Goal: Share content: Share content

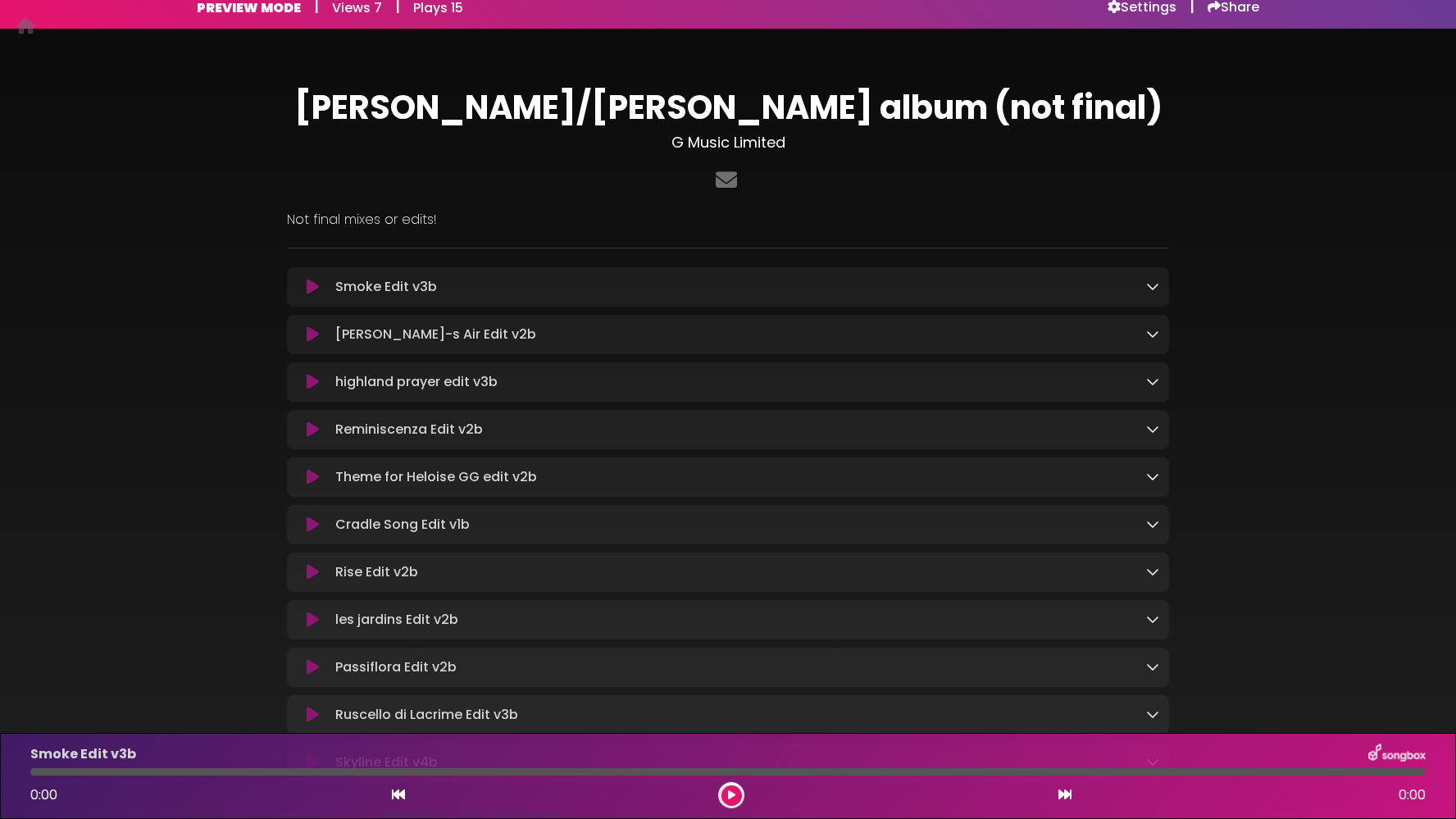
scroll to position [19, 0]
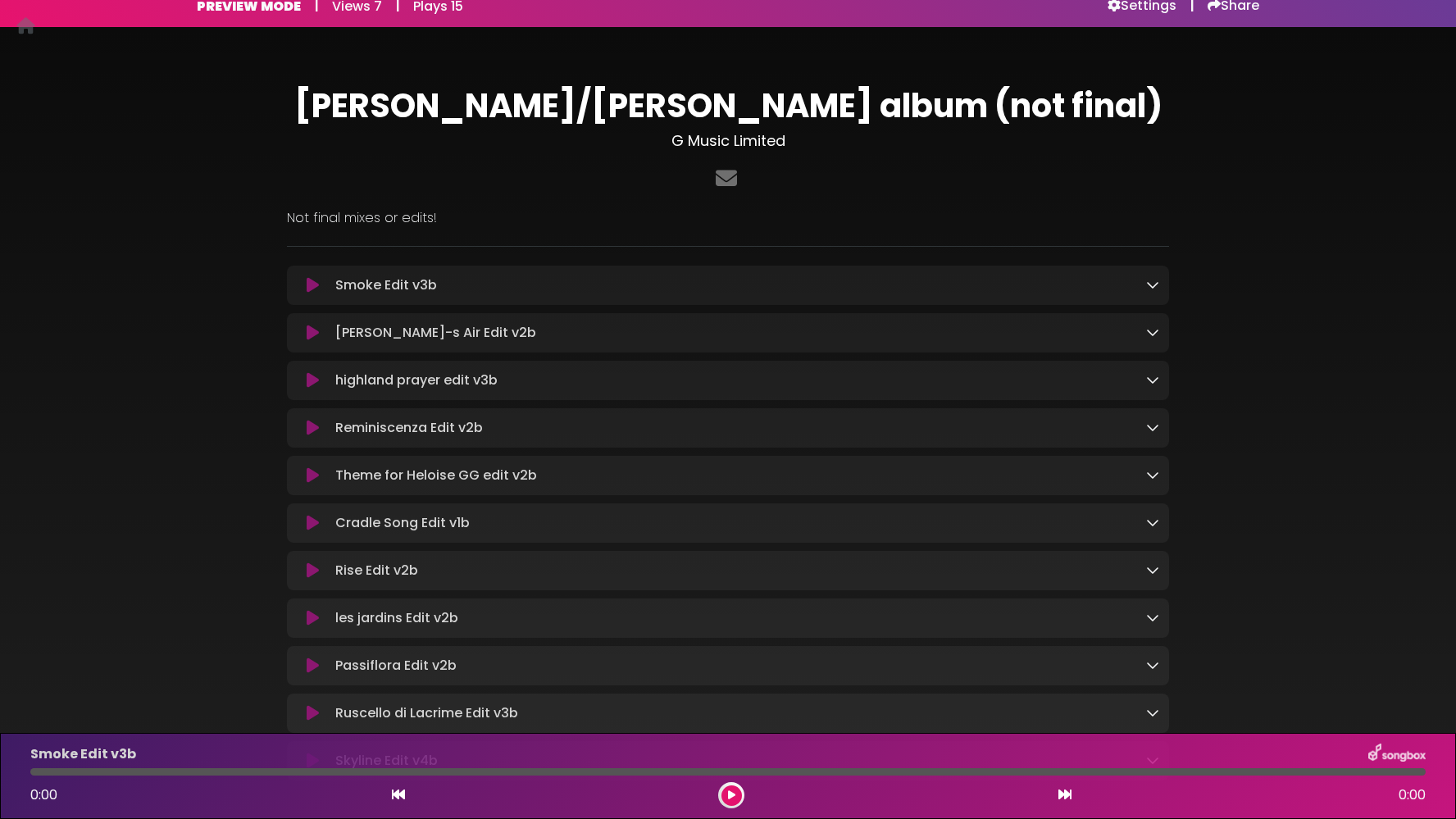
click at [307, 285] on icon at bounding box center [313, 285] width 13 height 16
click at [313, 283] on icon at bounding box center [313, 285] width 13 height 16
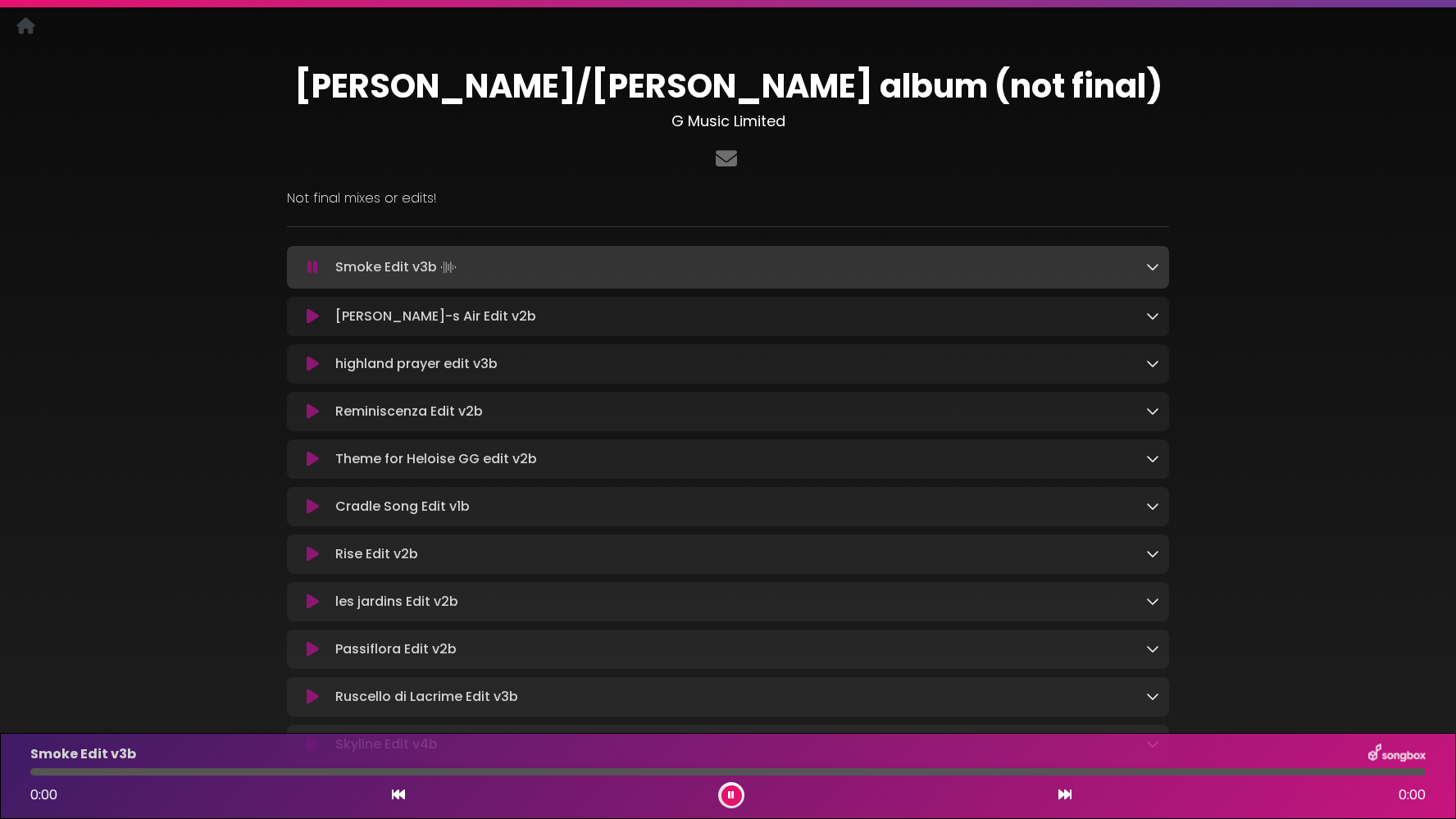
scroll to position [43, 0]
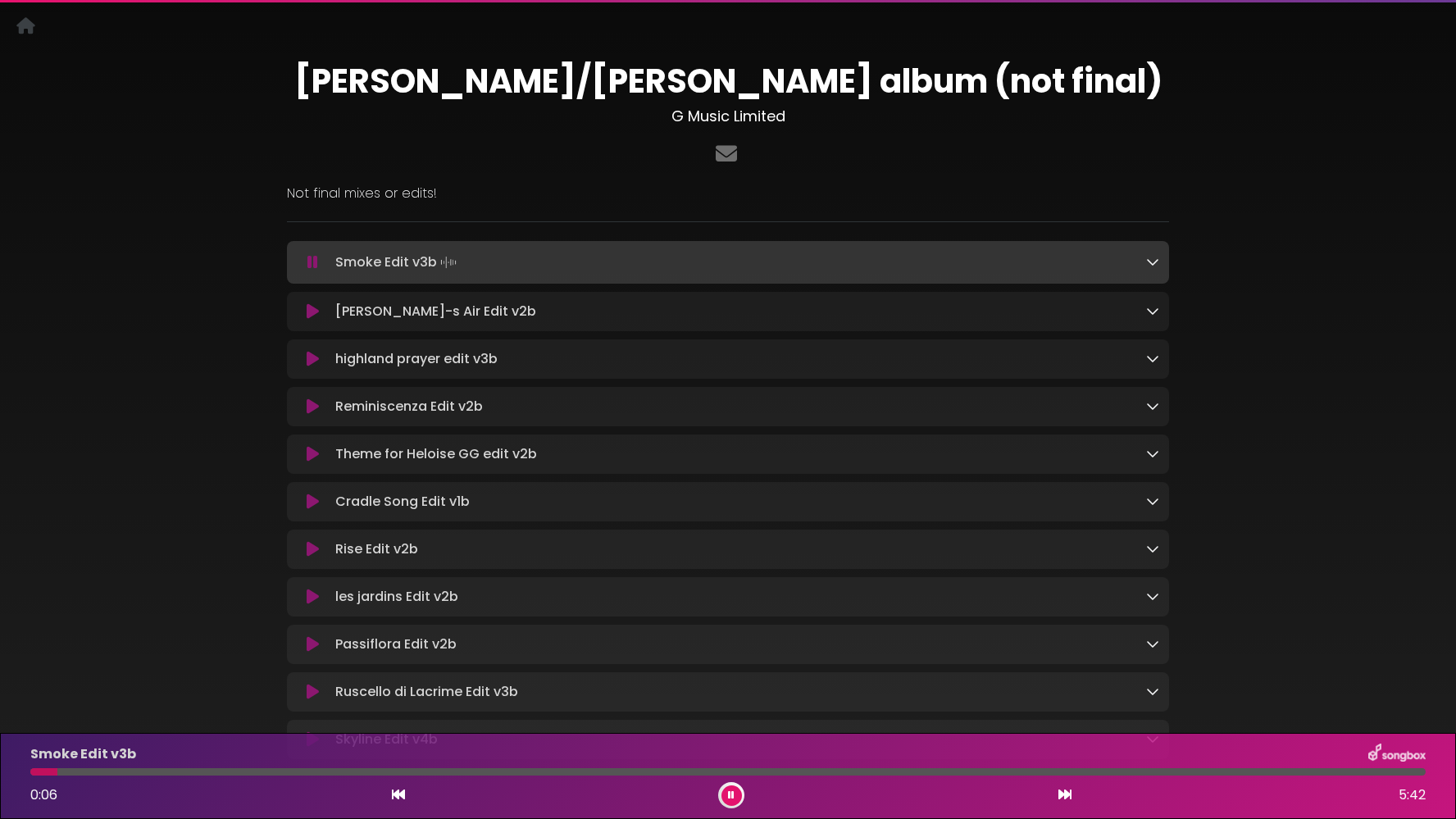
click at [729, 799] on icon at bounding box center [730, 795] width 6 height 10
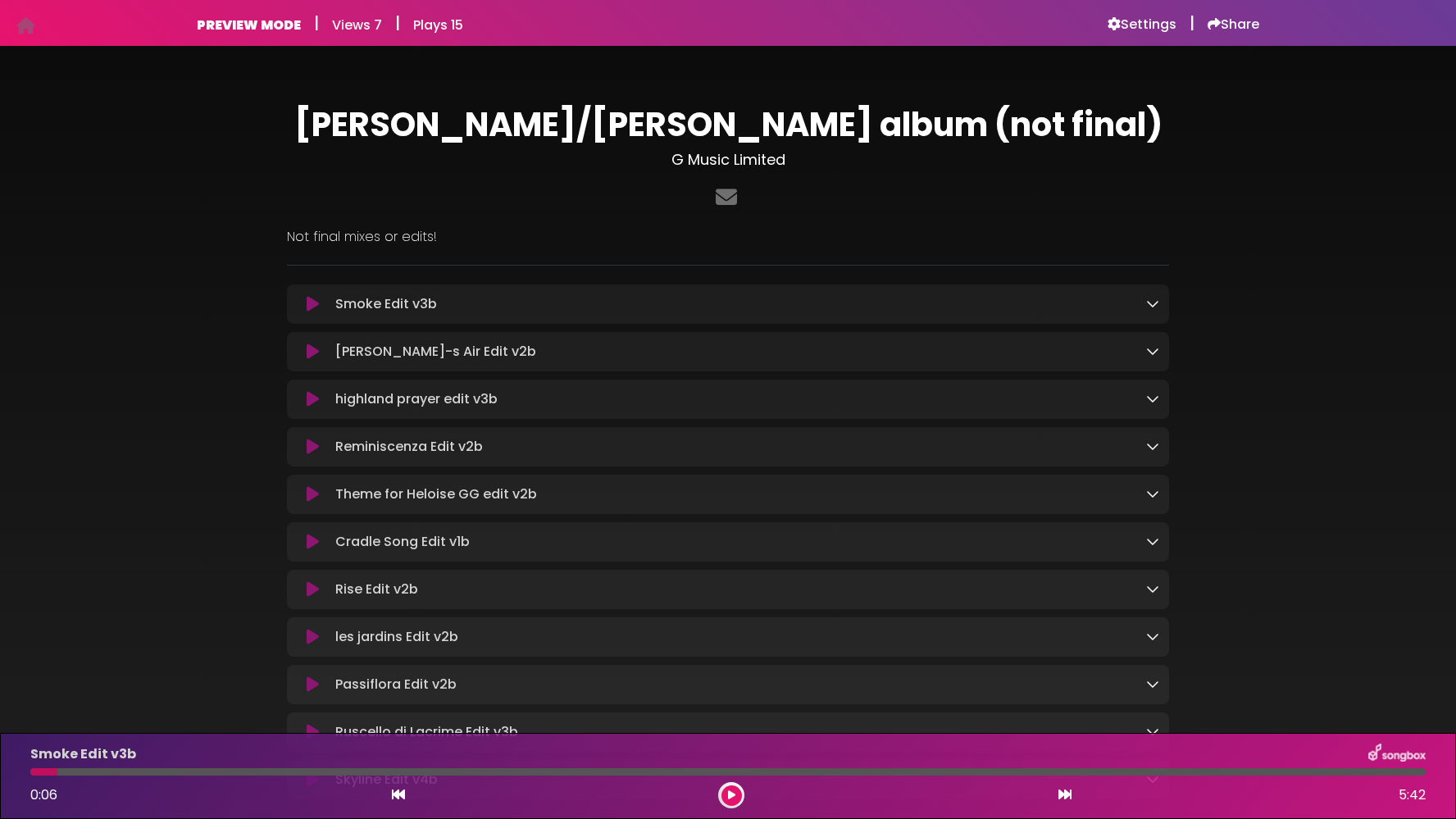
scroll to position [0, 0]
click at [1128, 19] on h6 "Settings" at bounding box center [1142, 24] width 69 height 16
click at [1242, 24] on h6 "Share" at bounding box center [1232, 24] width 52 height 16
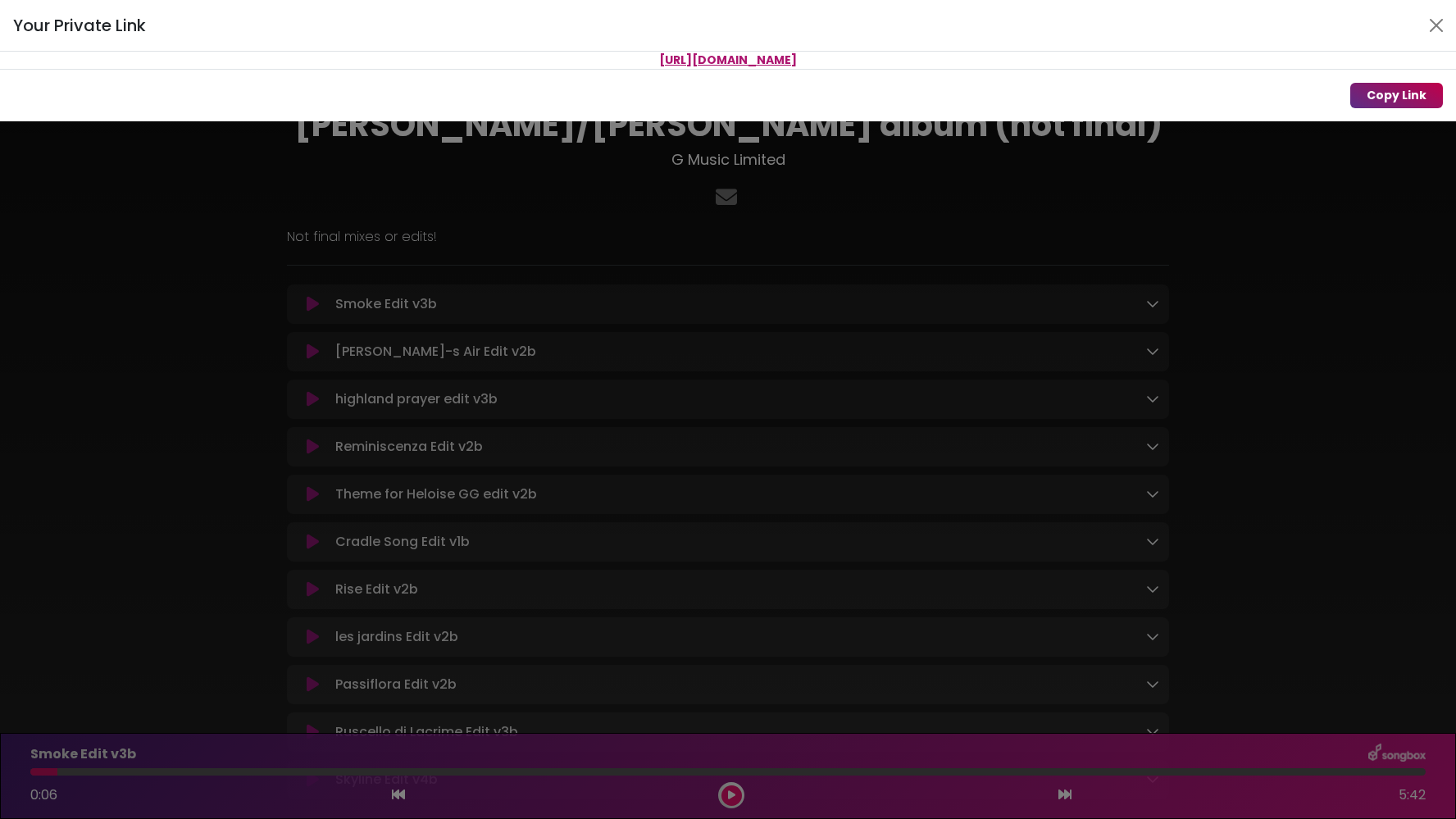
click at [1386, 89] on button "Copy Link" at bounding box center [1396, 95] width 92 height 25
click at [1389, 94] on button "Copy Link" at bounding box center [1396, 95] width 92 height 25
drag, startPoint x: 475, startPoint y: 57, endPoint x: 1003, endPoint y: 59, distance: 528.0
click at [1003, 59] on p "[URL][DOMAIN_NAME]" at bounding box center [728, 60] width 1456 height 17
copy span "[URL][DOMAIN_NAME]"
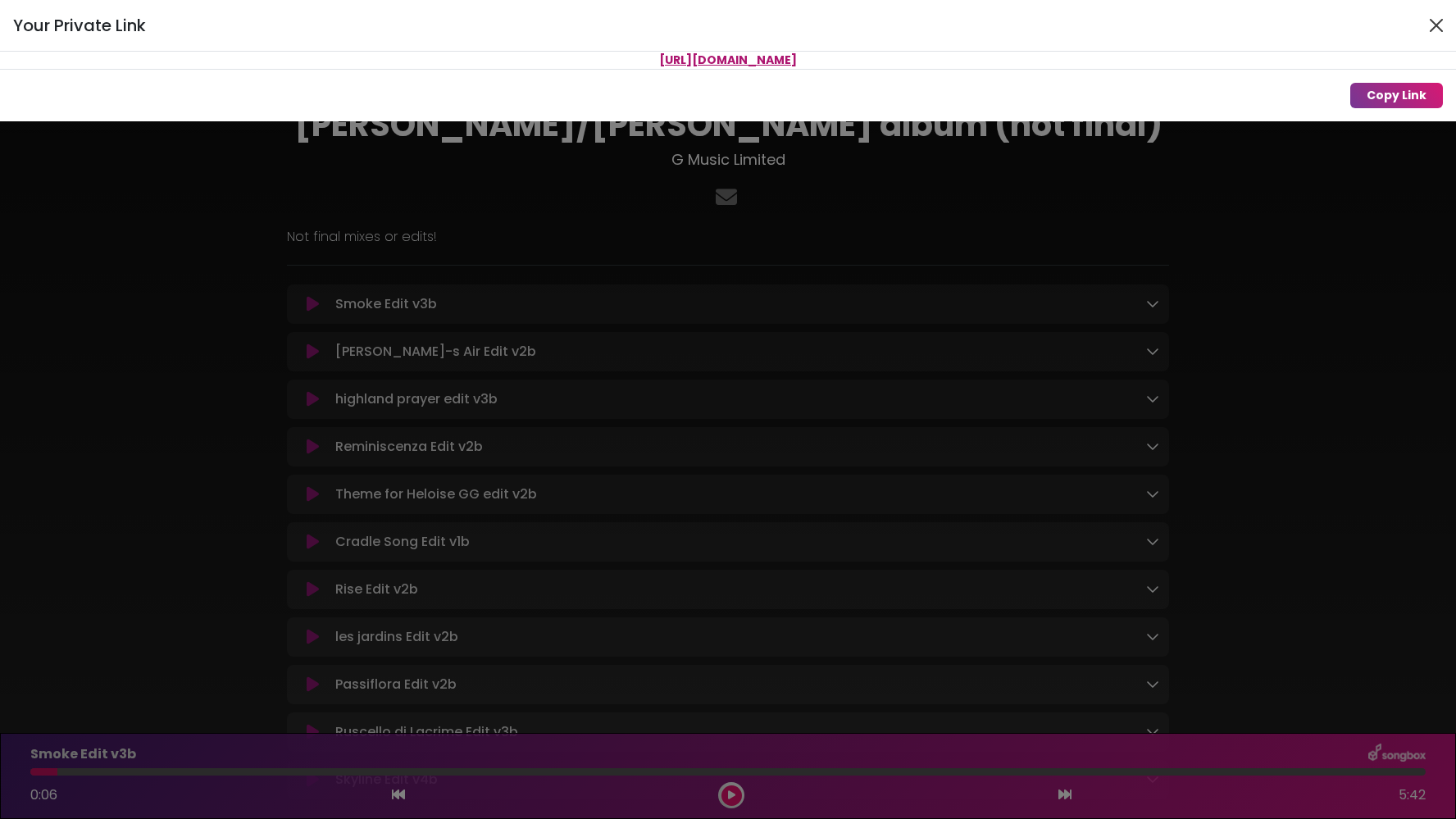
click at [1436, 22] on button "Close" at bounding box center [1436, 25] width 26 height 26
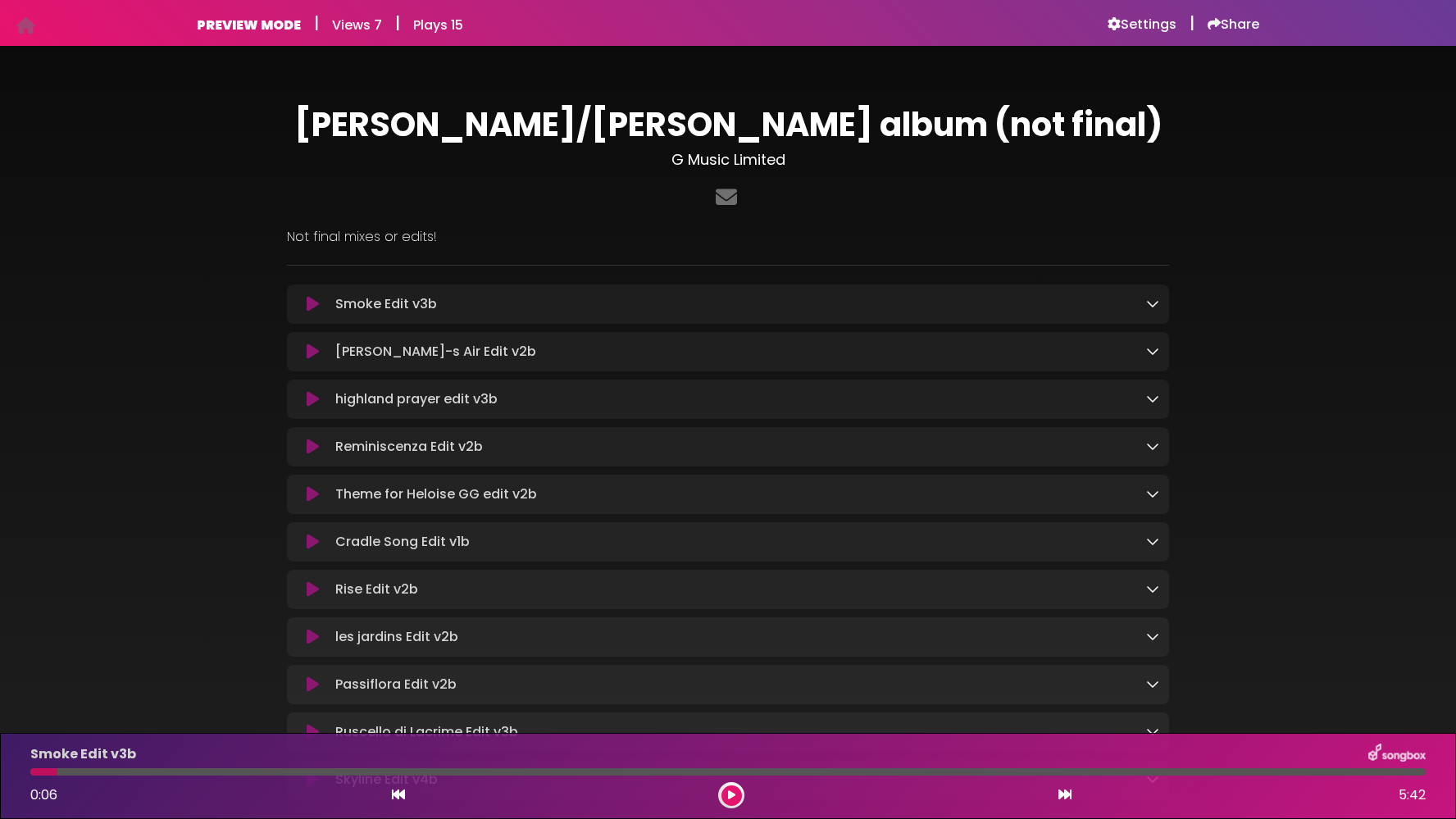
click at [65, 15] on div "PREVIEW MODE | Views 7 | Plays 15 Settings | Share | |" at bounding box center [728, 23] width 1456 height 46
click at [1128, 23] on h6 "Settings" at bounding box center [1142, 24] width 69 height 16
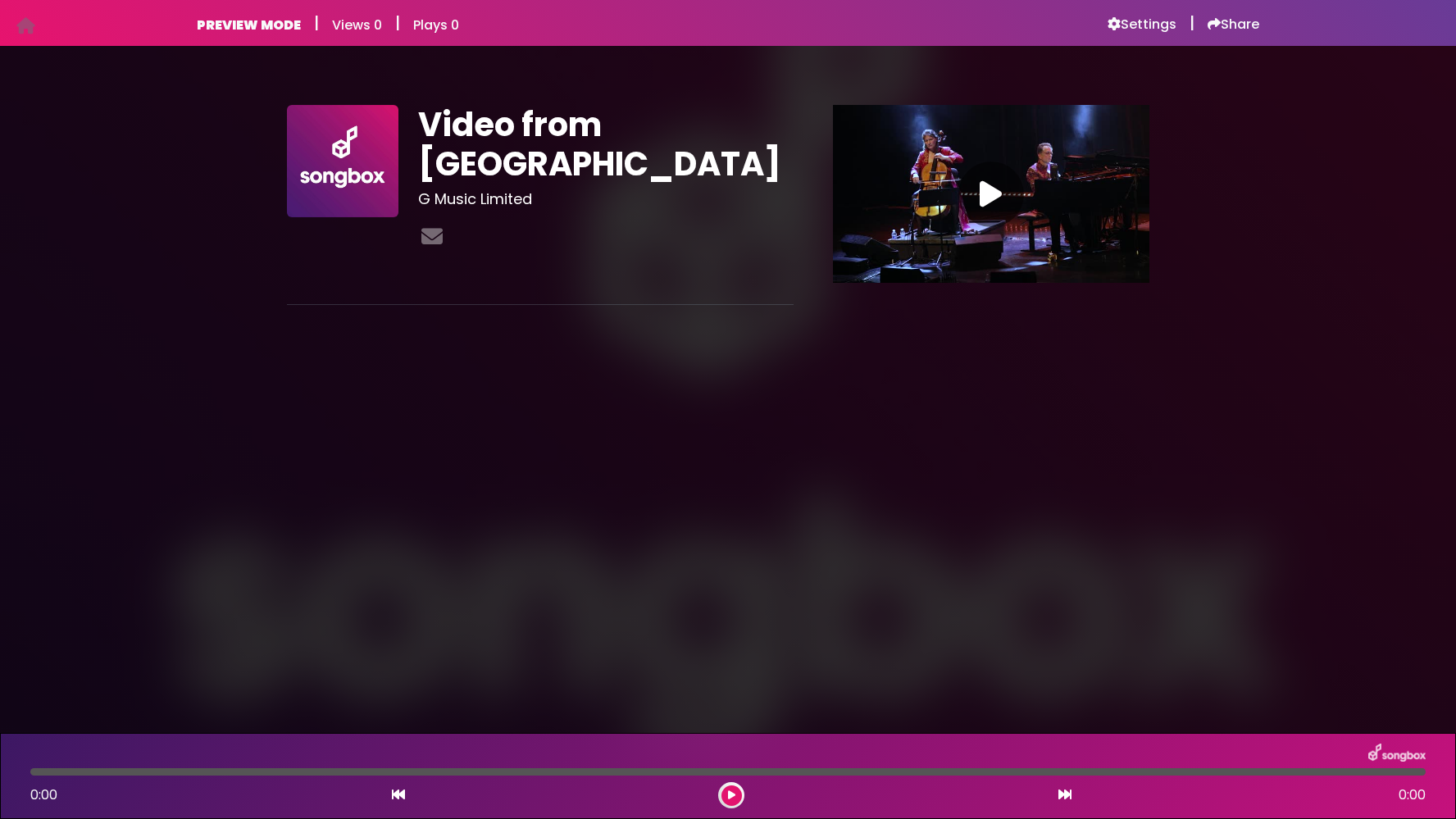
click at [982, 189] on icon at bounding box center [991, 194] width 22 height 30
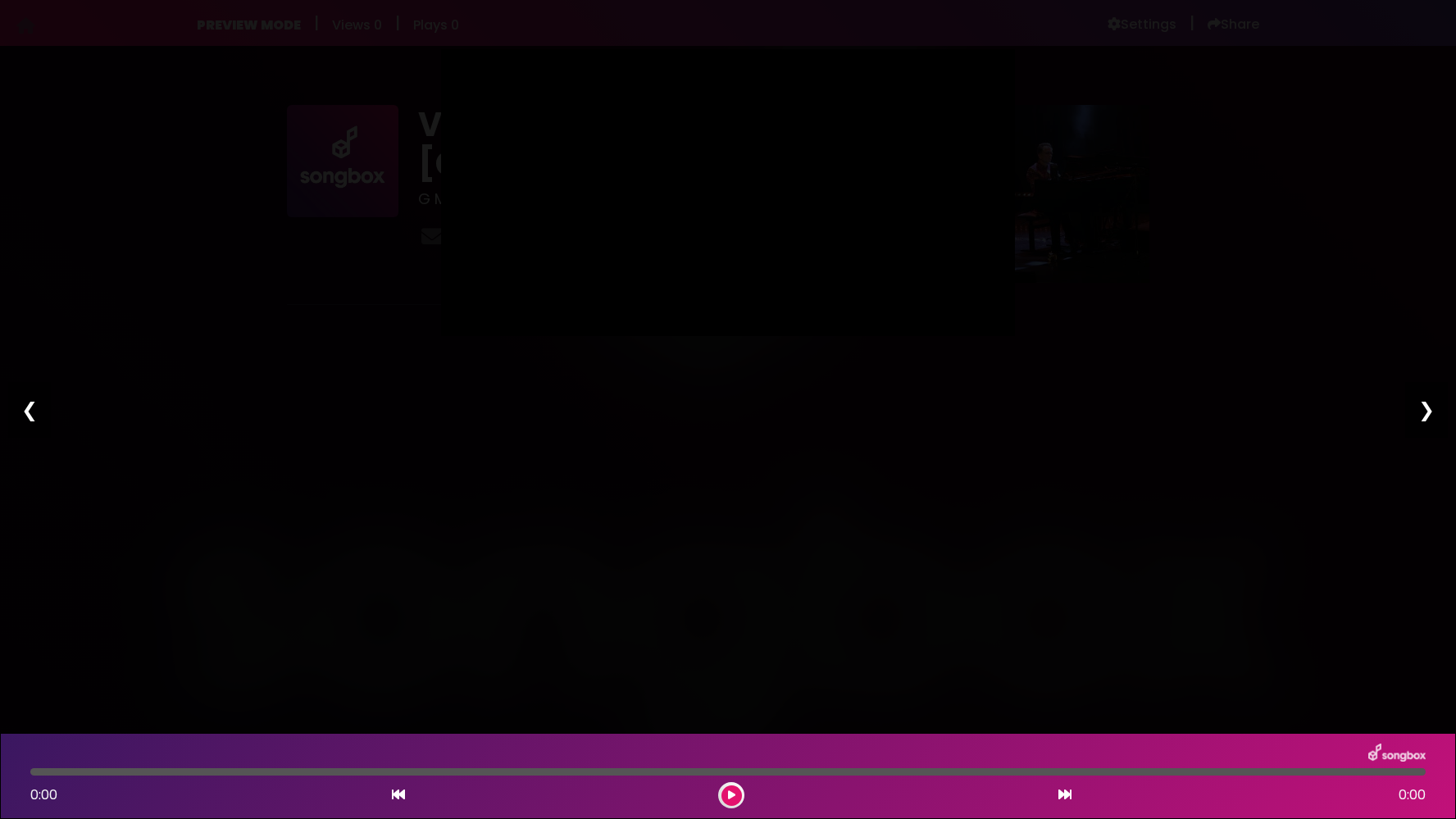
type input "*****"
click at [623, 621] on div "Pause Play % buffered 00:00 00:06 00:20 Exit fullscreen Enter fullscreen Play ❮…" at bounding box center [728, 409] width 1456 height 819
